Goal: Information Seeking & Learning: Learn about a topic

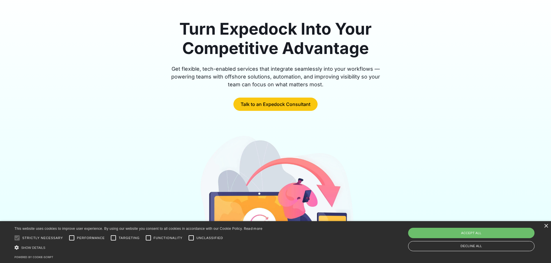
scroll to position [145, 0]
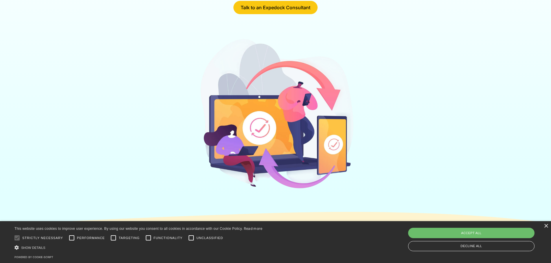
click at [191, 137] on div at bounding box center [275, 115] width 370 height 156
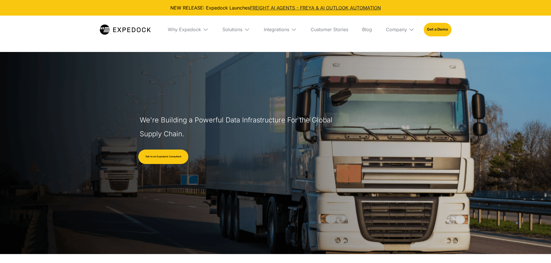
select select
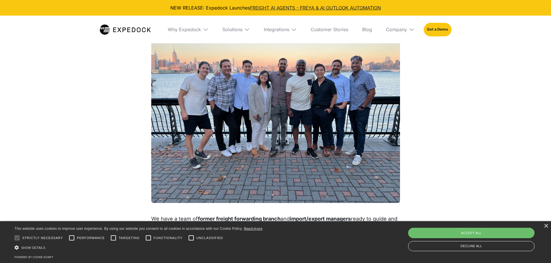
scroll to position [520, 0]
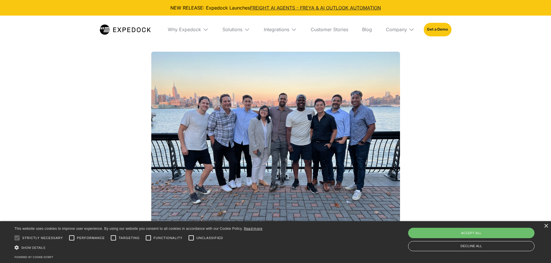
click at [240, 136] on img at bounding box center [275, 145] width 249 height 186
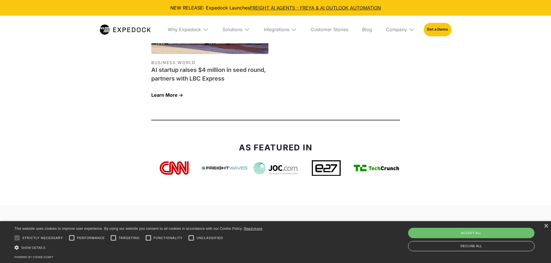
scroll to position [2255, 0]
